Goal: Register for event/course

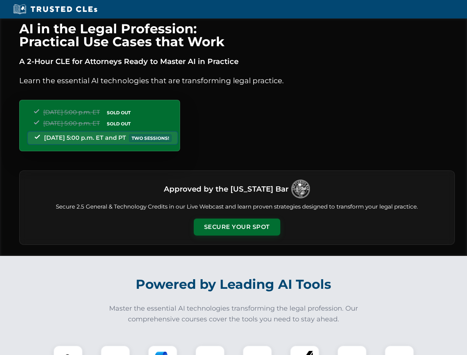
click at [237, 227] on button "Secure Your Spot" at bounding box center [237, 227] width 87 height 17
click at [68, 350] on img at bounding box center [67, 359] width 21 height 21
